Goal: Check status: Check status

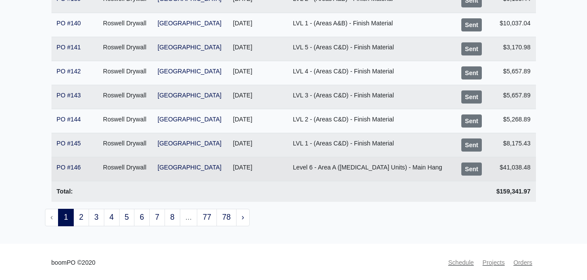
scroll to position [196, 0]
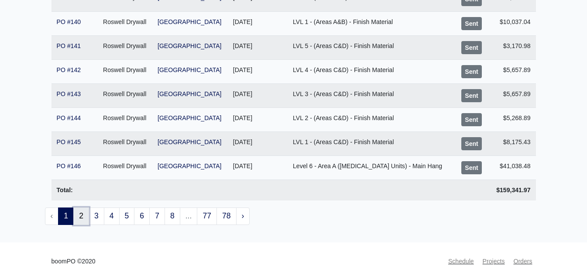
click at [82, 218] on link "2" at bounding box center [81, 215] width 16 height 17
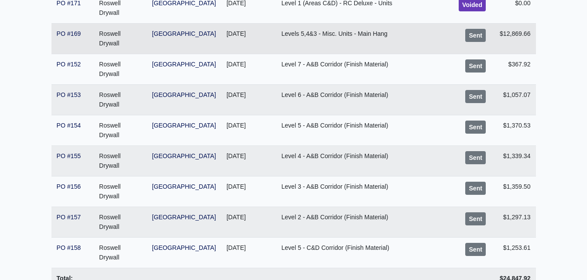
scroll to position [262, 0]
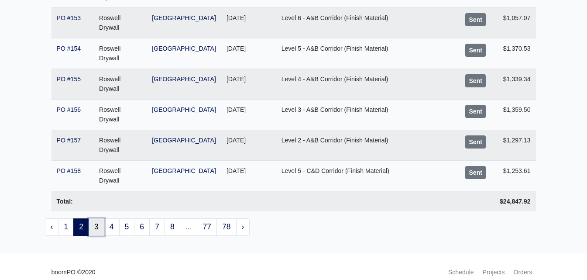
click at [91, 230] on link "3" at bounding box center [97, 226] width 16 height 17
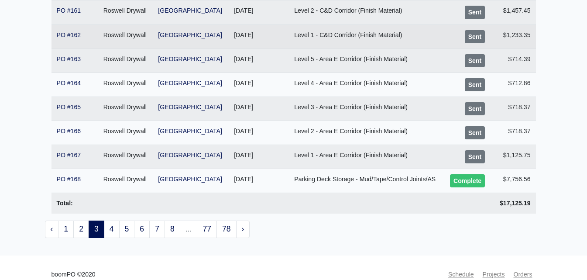
scroll to position [196, 0]
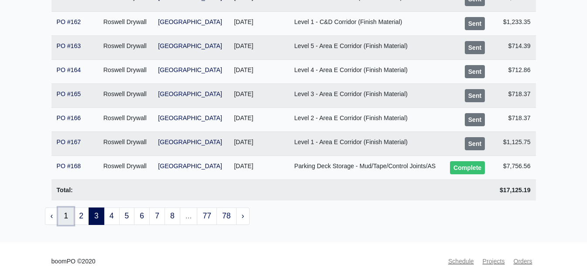
click at [71, 219] on link "1" at bounding box center [66, 215] width 16 height 17
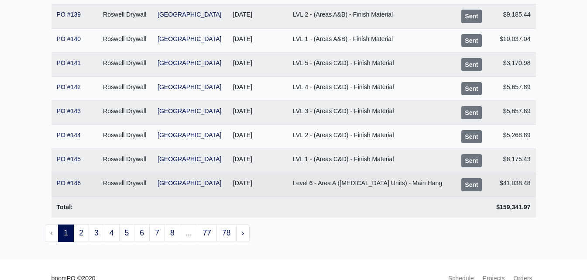
scroll to position [196, 0]
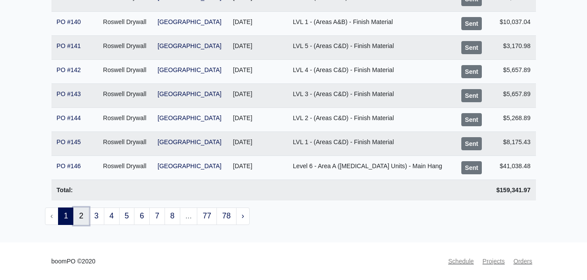
click at [75, 214] on link "2" at bounding box center [81, 215] width 16 height 17
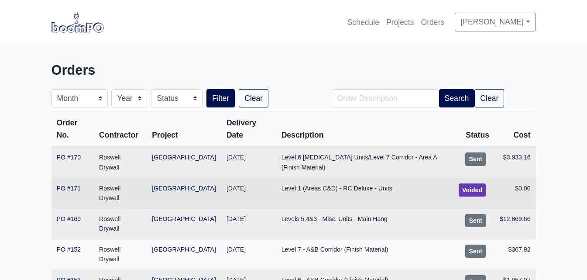
scroll to position [44, 0]
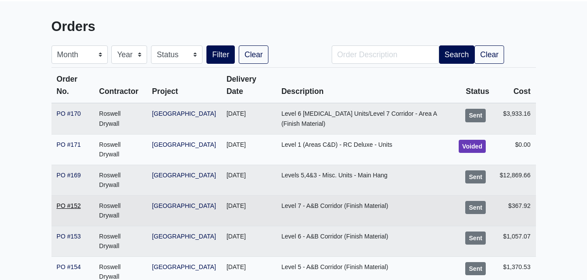
click at [77, 206] on link "PO #152" at bounding box center [69, 205] width 24 height 7
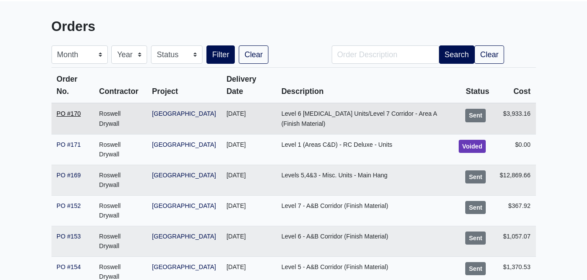
click at [66, 114] on link "PO #170" at bounding box center [69, 113] width 24 height 7
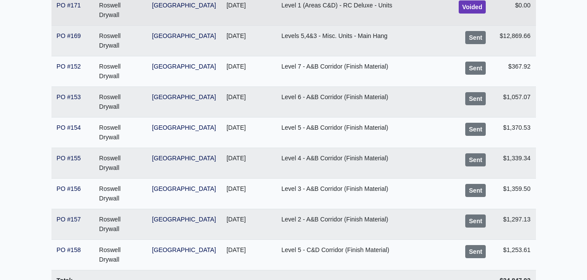
scroll to position [262, 0]
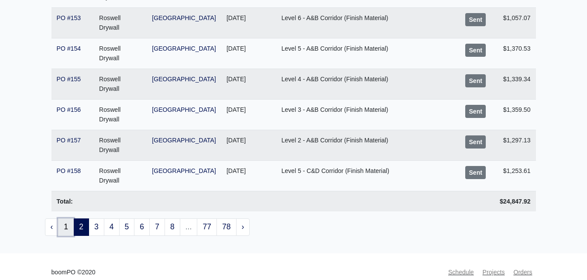
click at [64, 223] on link "1" at bounding box center [66, 226] width 16 height 17
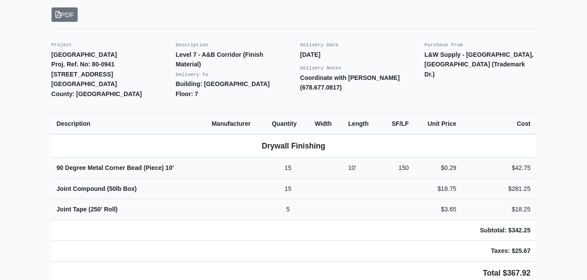
scroll to position [206, 0]
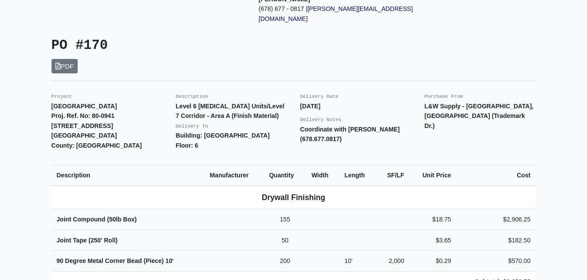
scroll to position [44, 0]
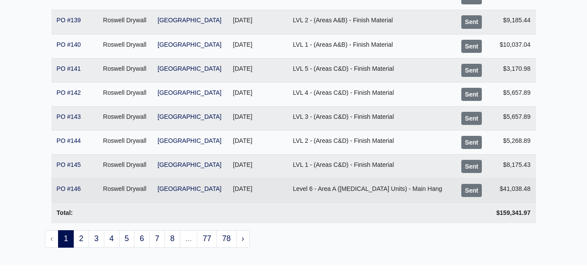
scroll to position [175, 0]
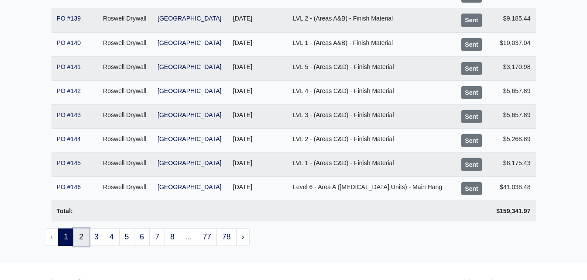
click at [86, 239] on link "2" at bounding box center [81, 236] width 16 height 17
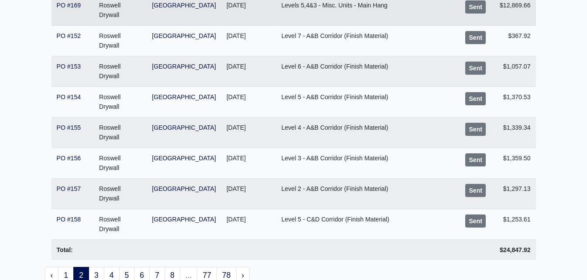
scroll to position [218, 0]
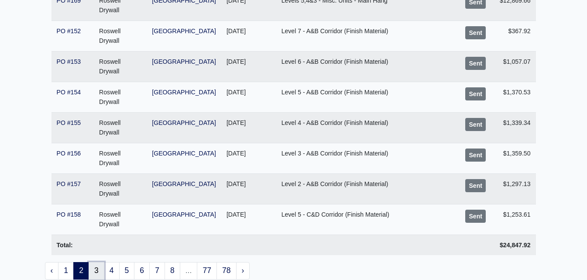
click at [103, 275] on link "3" at bounding box center [97, 270] width 16 height 17
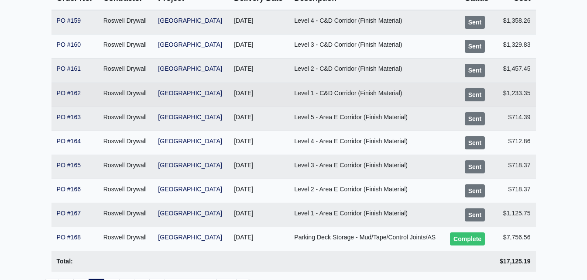
scroll to position [175, 0]
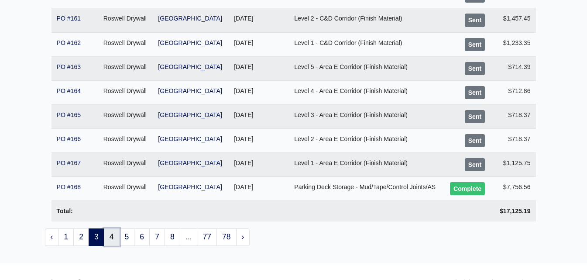
click at [114, 240] on link "4" at bounding box center [112, 236] width 16 height 17
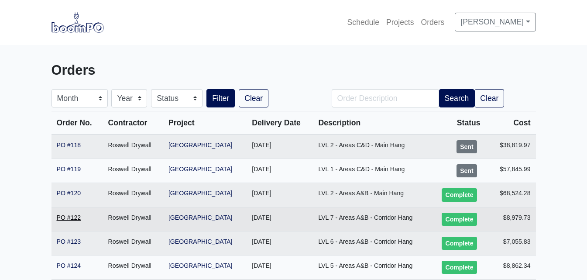
click at [61, 218] on link "PO #122" at bounding box center [69, 217] width 24 height 7
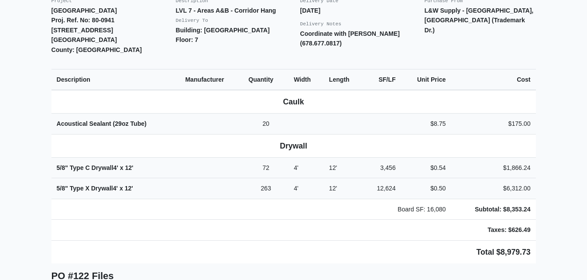
scroll to position [262, 0]
